Goal: Navigation & Orientation: Find specific page/section

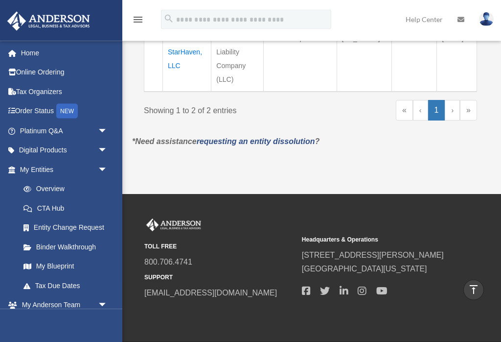
scroll to position [401, 0]
click at [106, 305] on span "arrow_drop_down" at bounding box center [108, 305] width 20 height 20
click at [104, 307] on span "arrow_drop_up" at bounding box center [108, 305] width 20 height 20
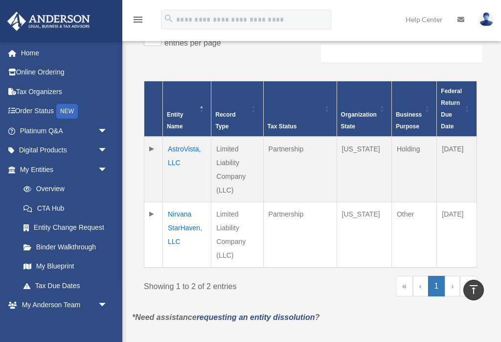
scroll to position [224, 0]
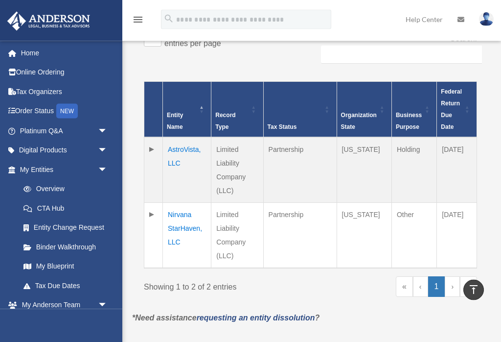
click at [173, 146] on td "AstroVista, LLC" at bounding box center [187, 171] width 48 height 66
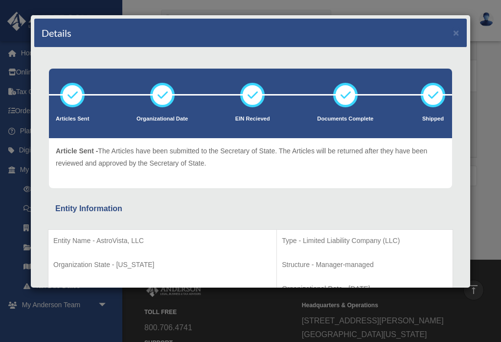
scroll to position [438, 0]
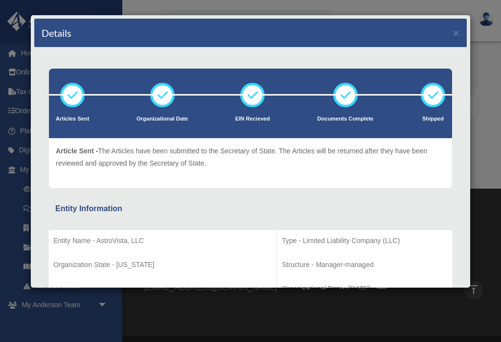
click at [495, 75] on div "Details × Articles Sent Organizational Date" at bounding box center [250, 171] width 501 height 342
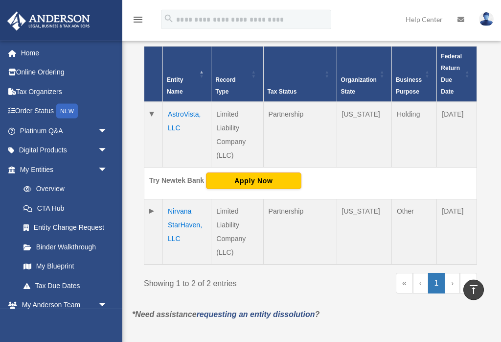
click at [176, 209] on td "Nirvana StarHaven, LLC" at bounding box center [187, 233] width 48 height 66
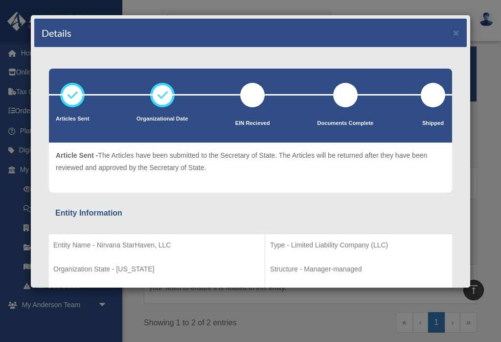
scroll to position [0, 0]
click at [493, 156] on div "Details × Articles Sent Organizational Date" at bounding box center [250, 171] width 501 height 342
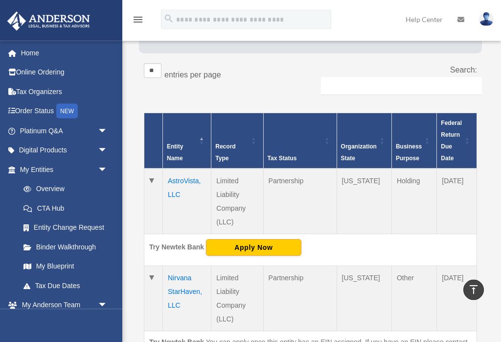
scroll to position [193, 0]
click at [184, 174] on td "AstroVista, LLC" at bounding box center [187, 201] width 48 height 66
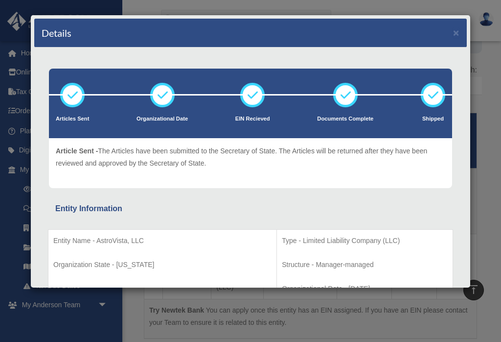
scroll to position [0, 0]
click at [456, 37] on button "×" at bounding box center [456, 32] width 6 height 10
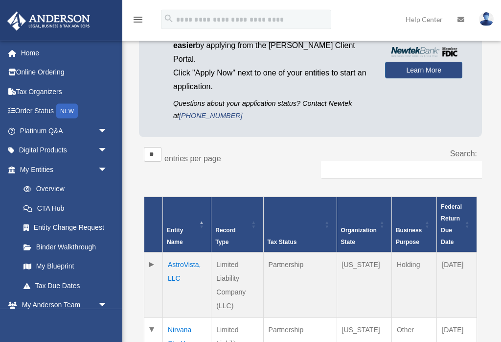
scroll to position [110, 0]
click at [98, 304] on span "arrow_drop_down" at bounding box center [108, 305] width 20 height 20
click at [103, 306] on span "arrow_drop_up" at bounding box center [108, 305] width 20 height 20
click at [66, 268] on link "My Blueprint" at bounding box center [66, 266] width 104 height 20
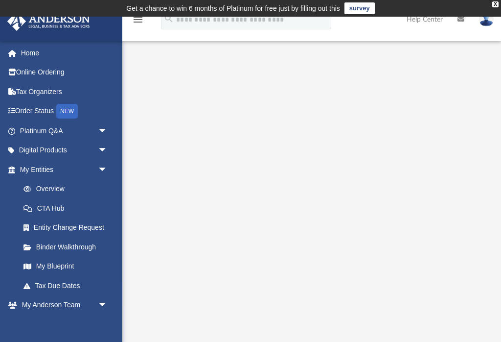
click at [86, 249] on link "Binder Walkthrough" at bounding box center [68, 247] width 109 height 20
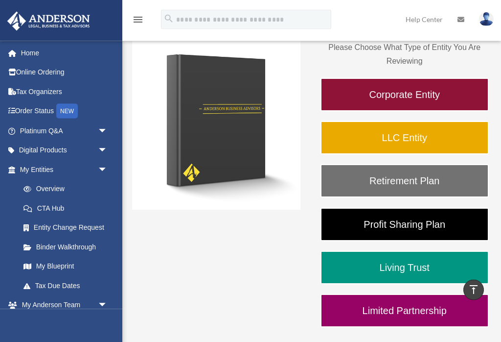
scroll to position [148, 0]
click at [410, 135] on link "LLC Entity" at bounding box center [405, 137] width 168 height 33
